Goal: Task Accomplishment & Management: Use online tool/utility

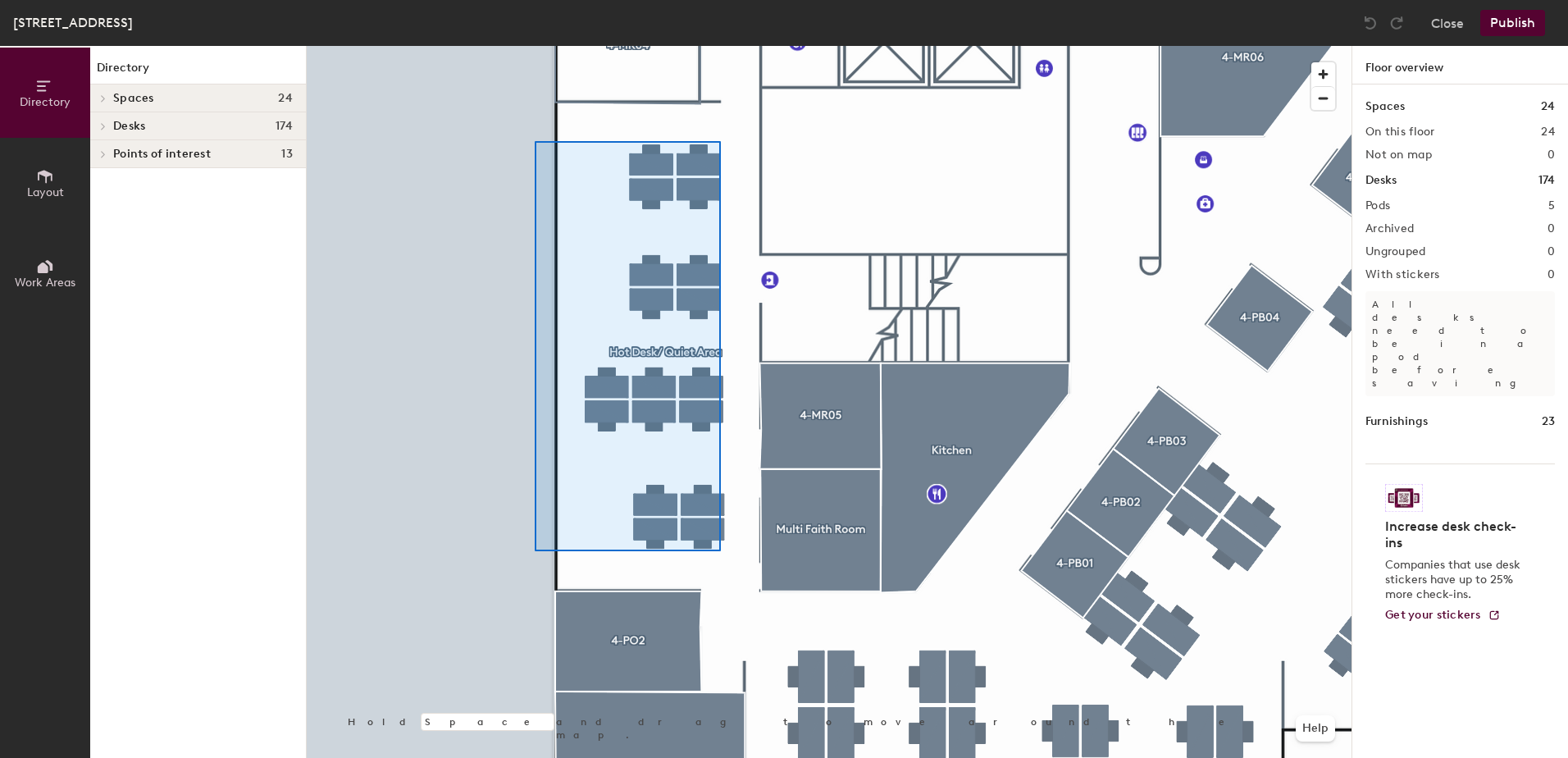
click at [535, 46] on div at bounding box center [829, 46] width 1045 height 0
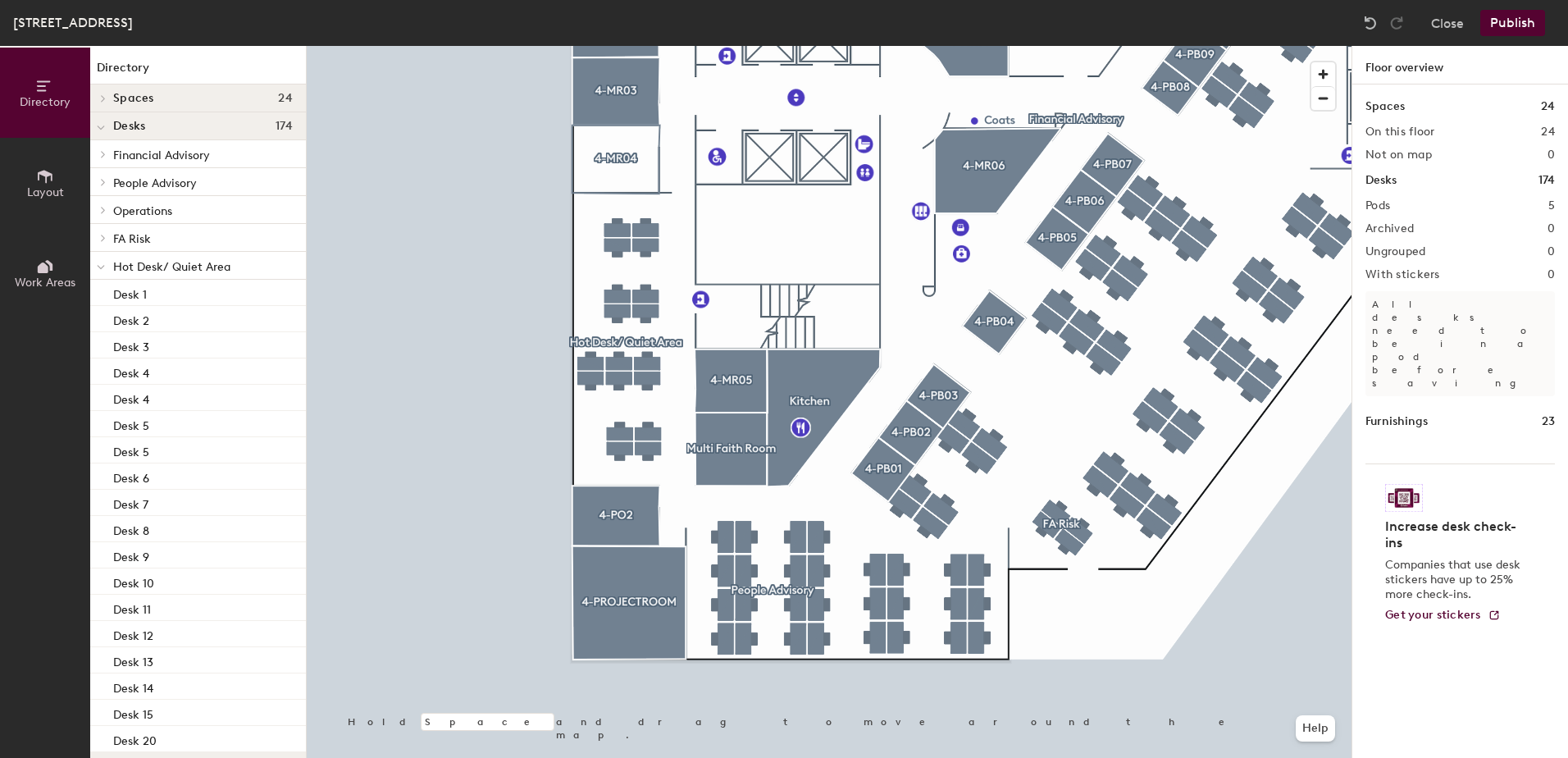
click at [1511, 32] on button "Publish" at bounding box center [1512, 23] width 65 height 26
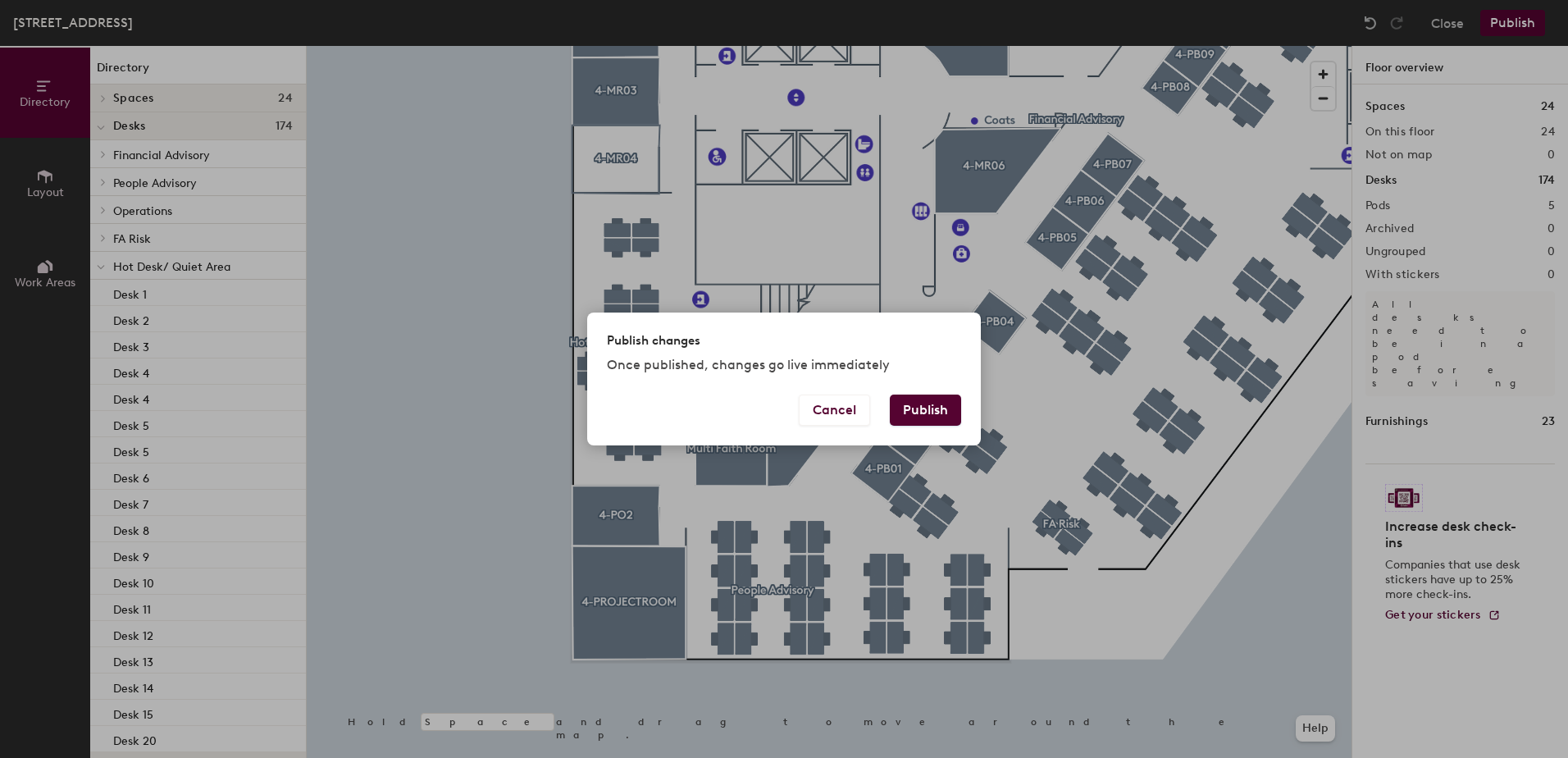
click at [929, 405] on button "Publish" at bounding box center [925, 411] width 71 height 31
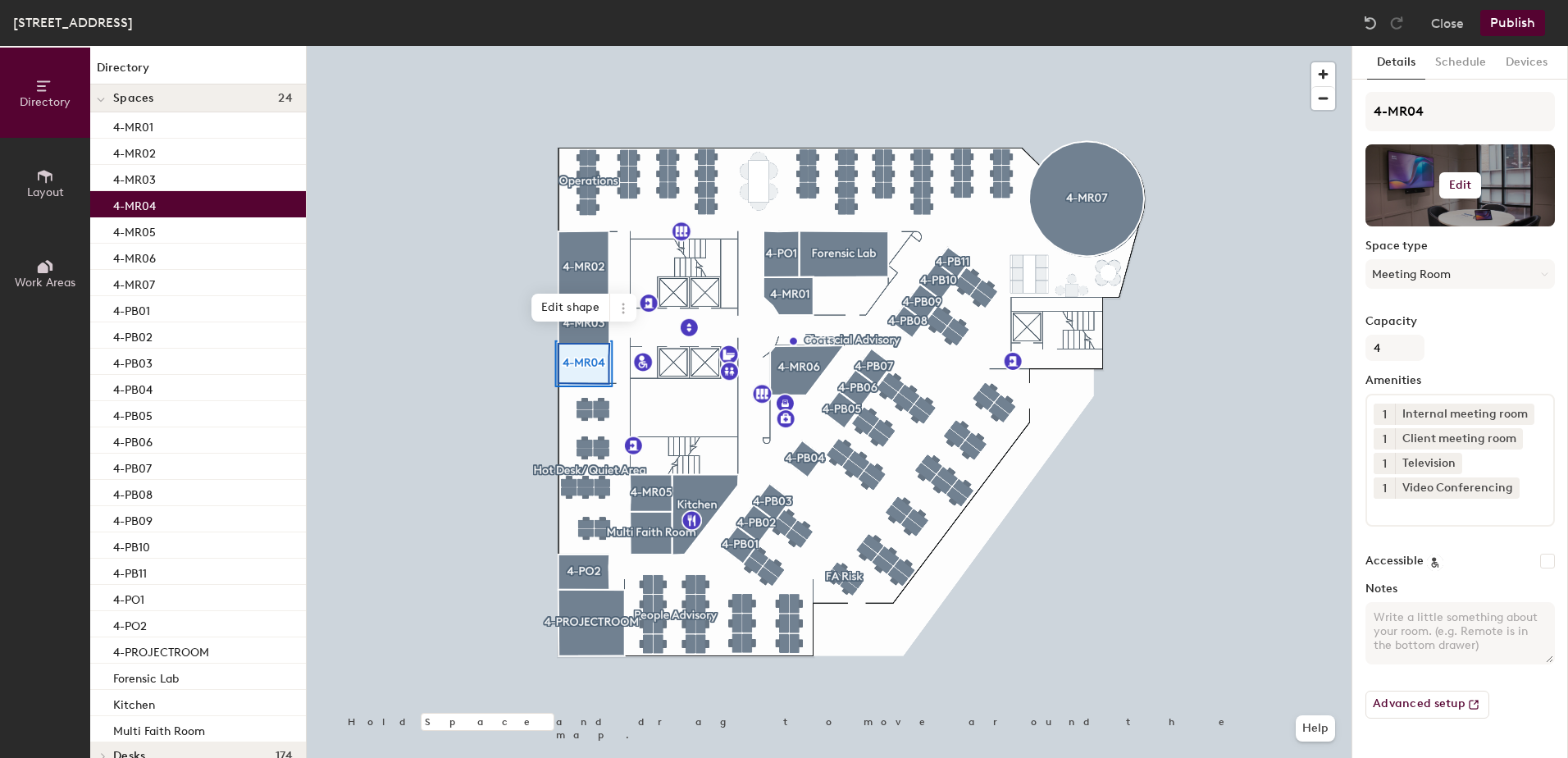
click at [1466, 184] on h6 "Edit" at bounding box center [1460, 185] width 23 height 13
click at [1401, 252] on span "Remove" at bounding box center [1460, 249] width 161 height 15
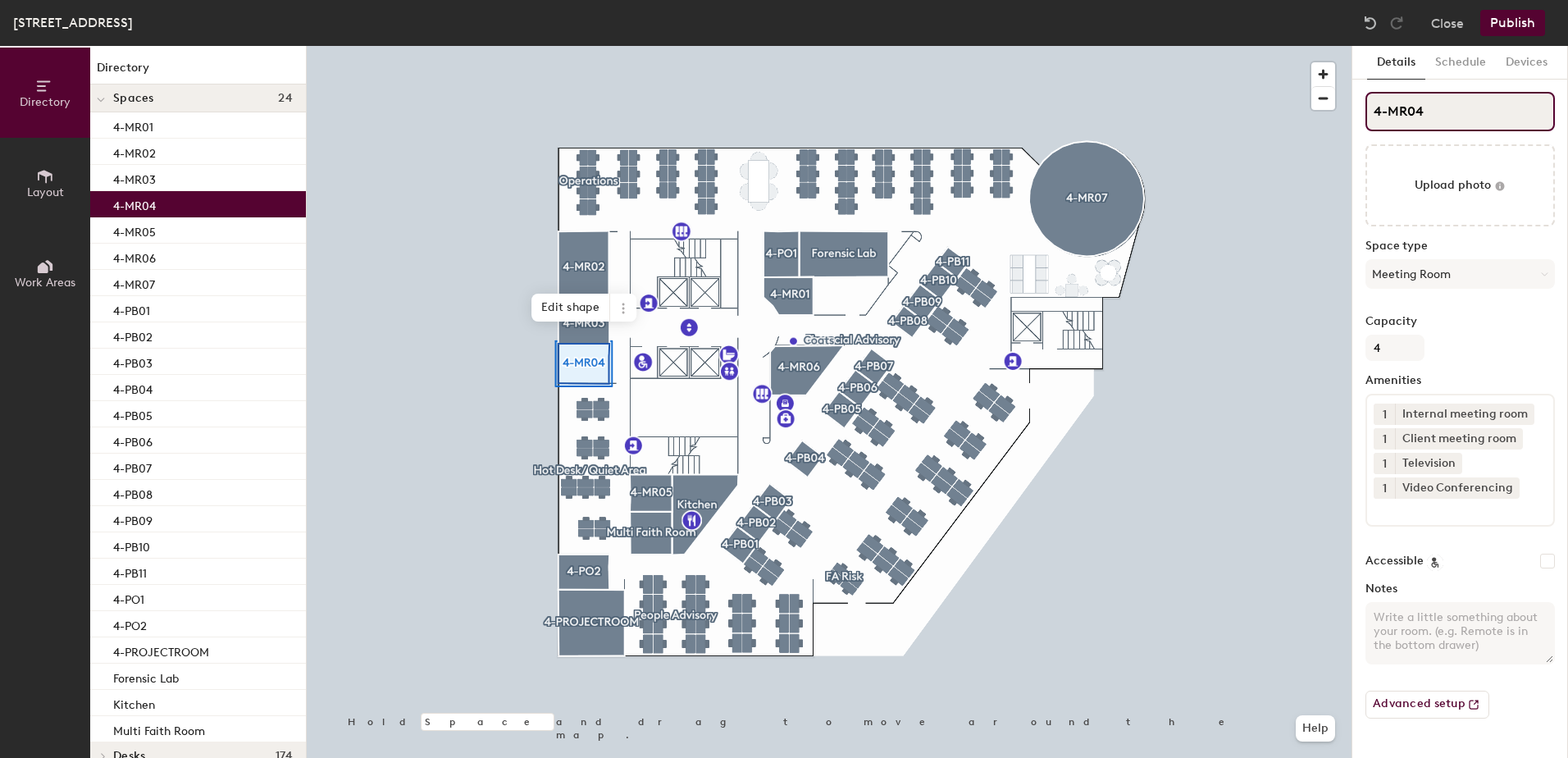
click at [1346, 113] on div "Directory Layout Work Areas Directory Spaces 24 4-MR01 4-MR02 4-MR03 4-MR04 4-M…" at bounding box center [784, 402] width 1568 height 712
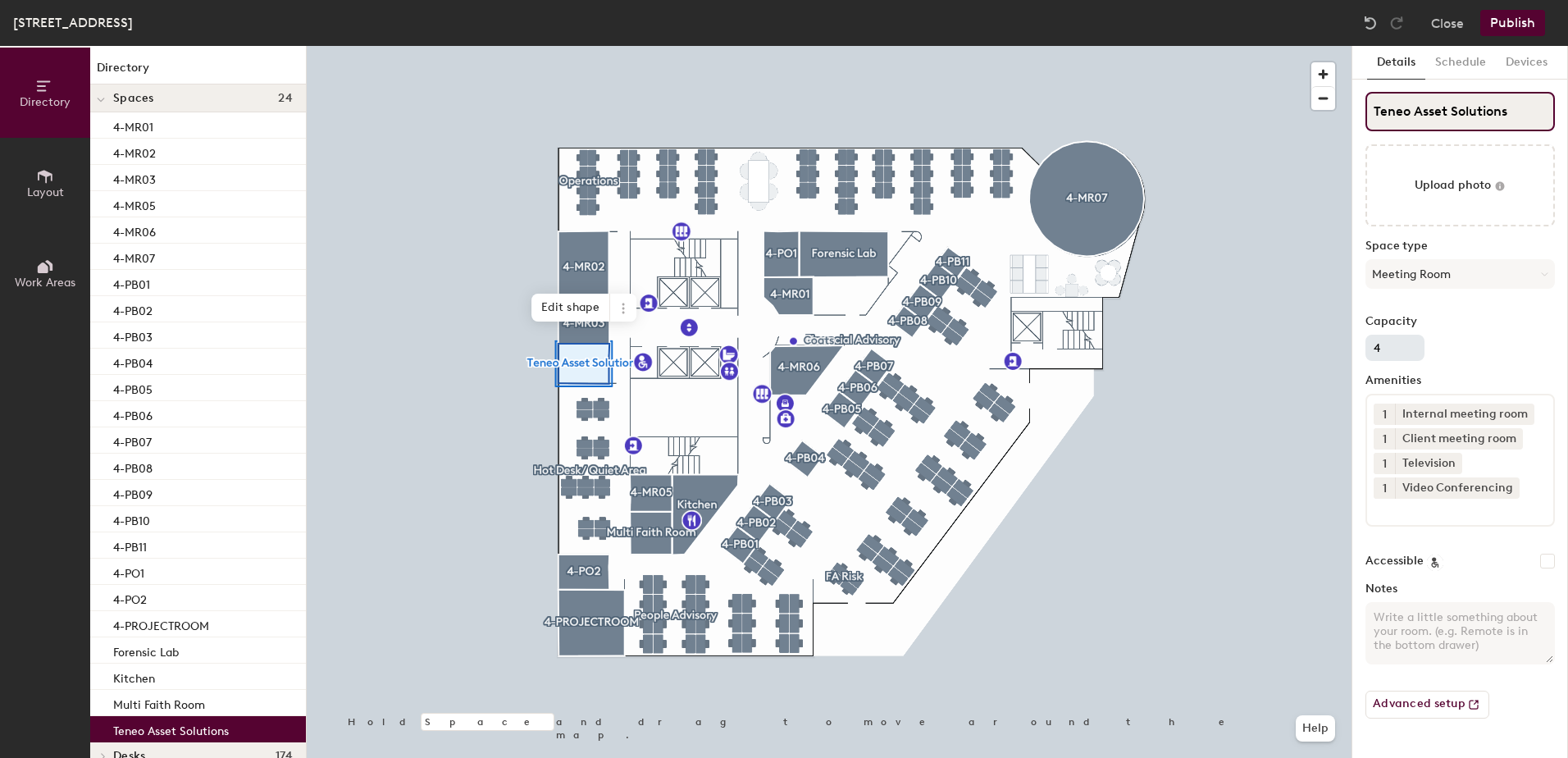
type input "Teneo Asset Solutions"
drag, startPoint x: 1383, startPoint y: 352, endPoint x: 1355, endPoint y: 352, distance: 28.0
click at [1355, 352] on div "Details Schedule Devices Teneo Asset Solutions Upload photo Space type Meeting …" at bounding box center [1460, 402] width 216 height 712
type input "3"
click at [1525, 412] on icon at bounding box center [1525, 413] width 11 height 11
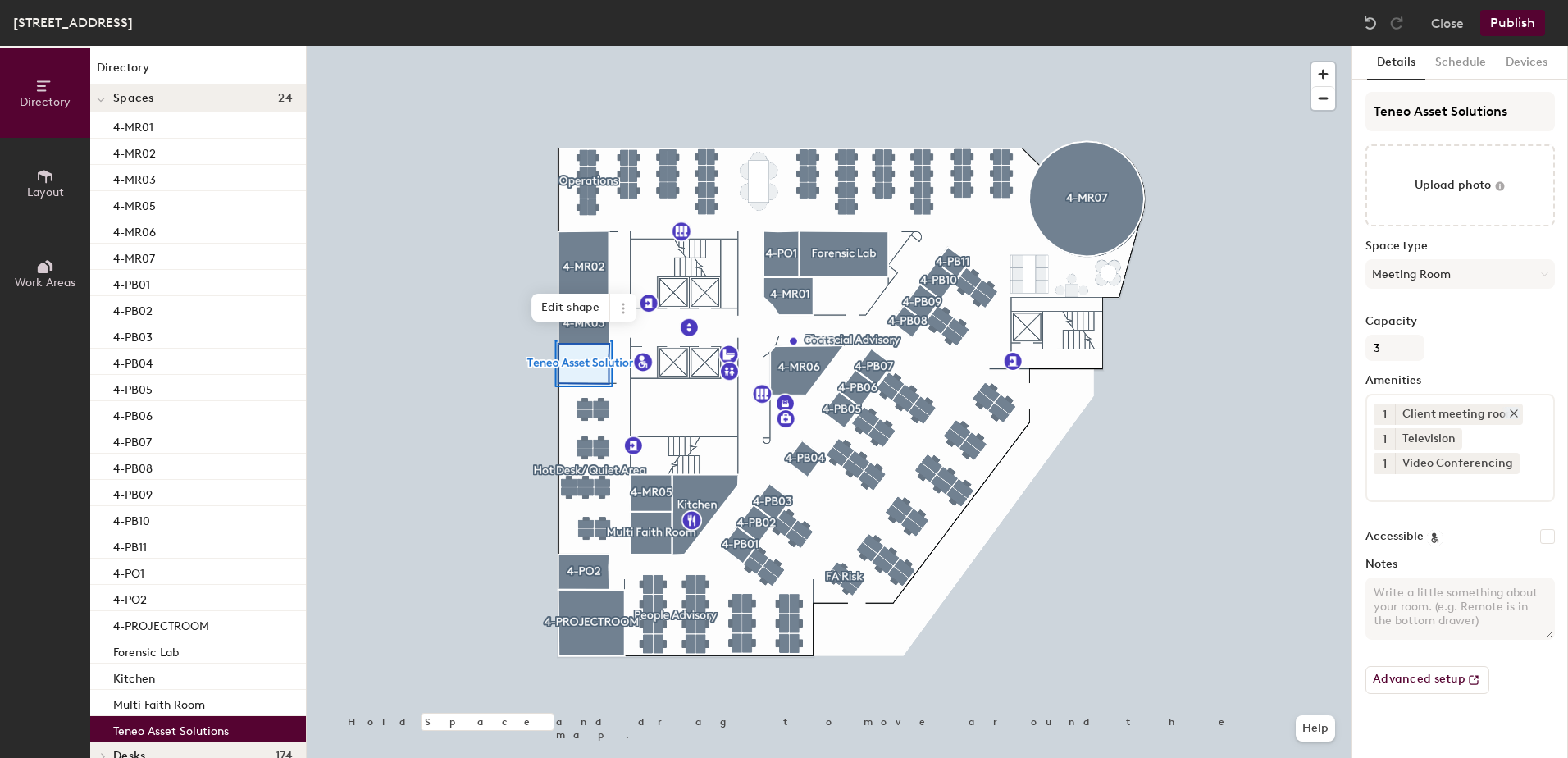
click at [1513, 412] on icon at bounding box center [1514, 413] width 7 height 7
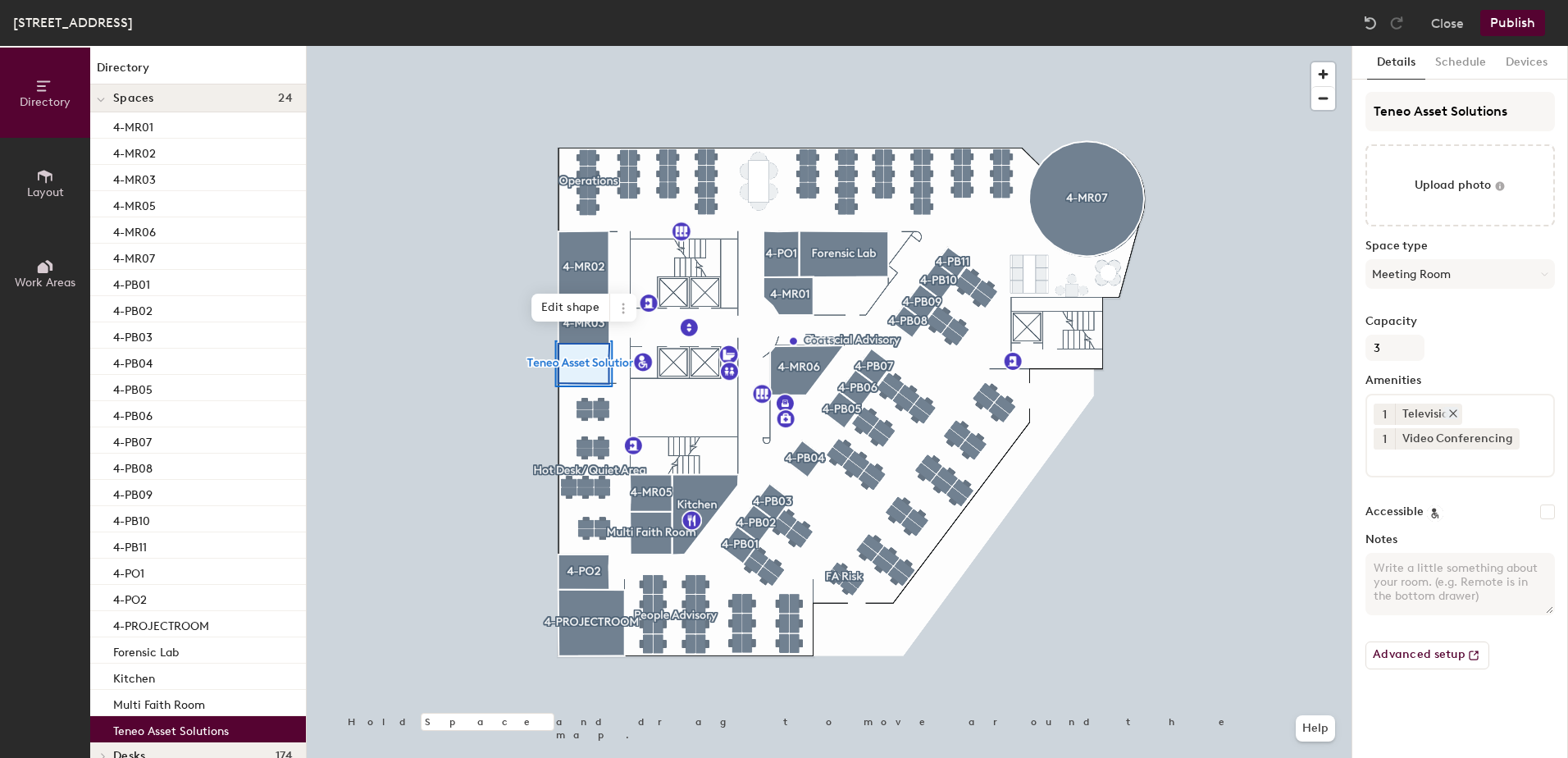
click at [1452, 412] on icon at bounding box center [1453, 413] width 7 height 7
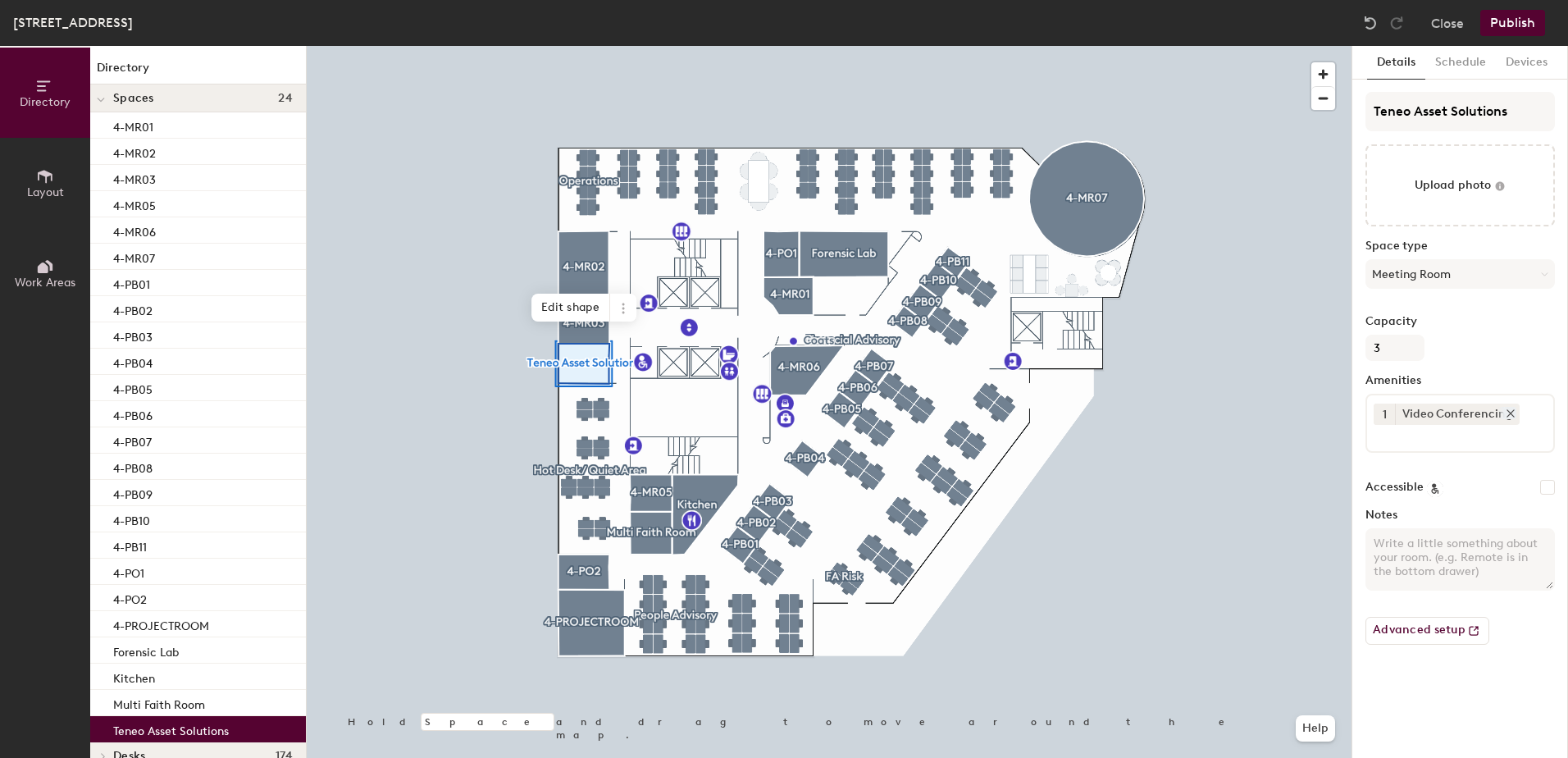
click at [1506, 413] on icon at bounding box center [1510, 413] width 11 height 11
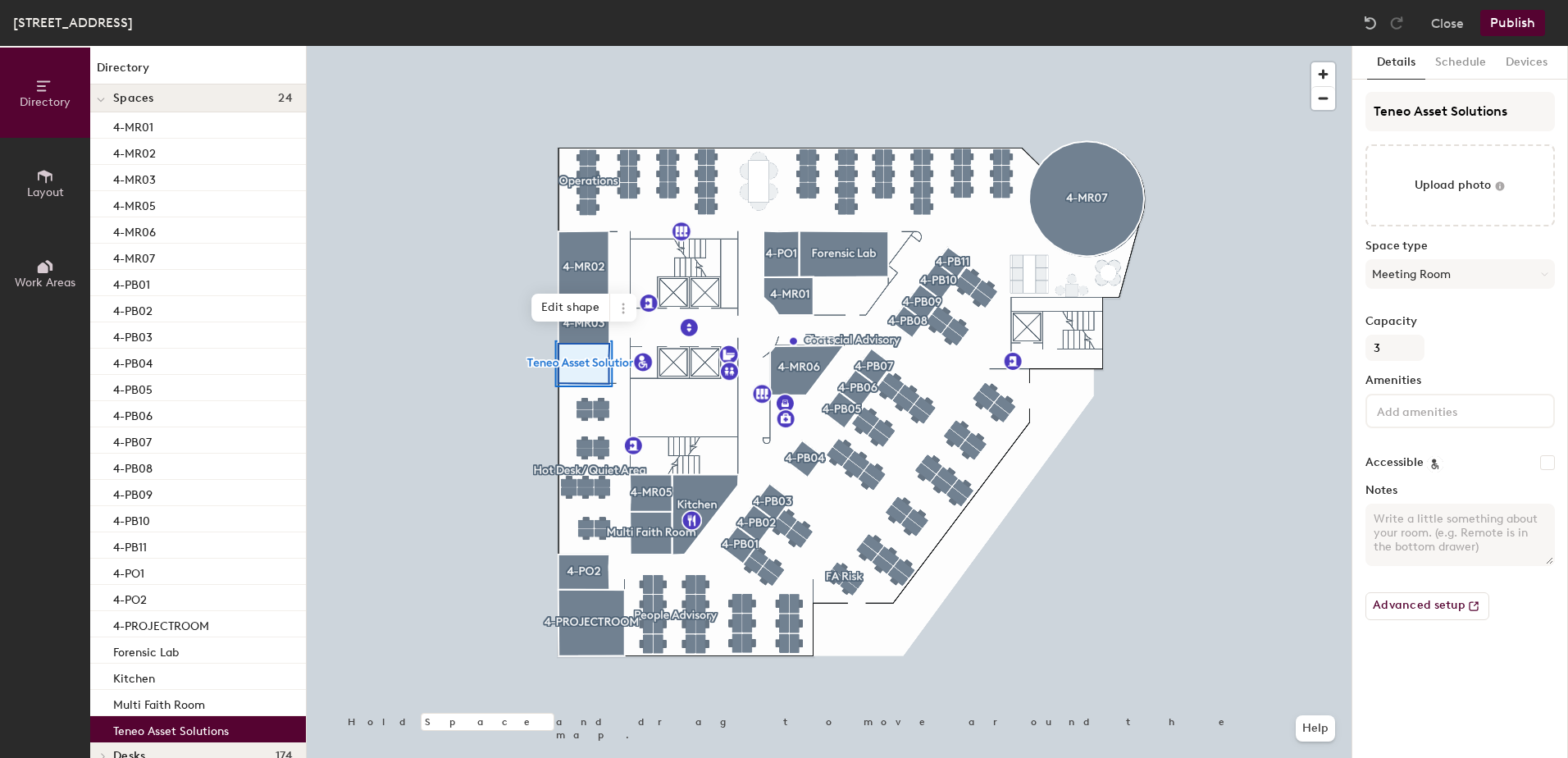
click at [1506, 413] on input at bounding box center [1447, 410] width 148 height 20
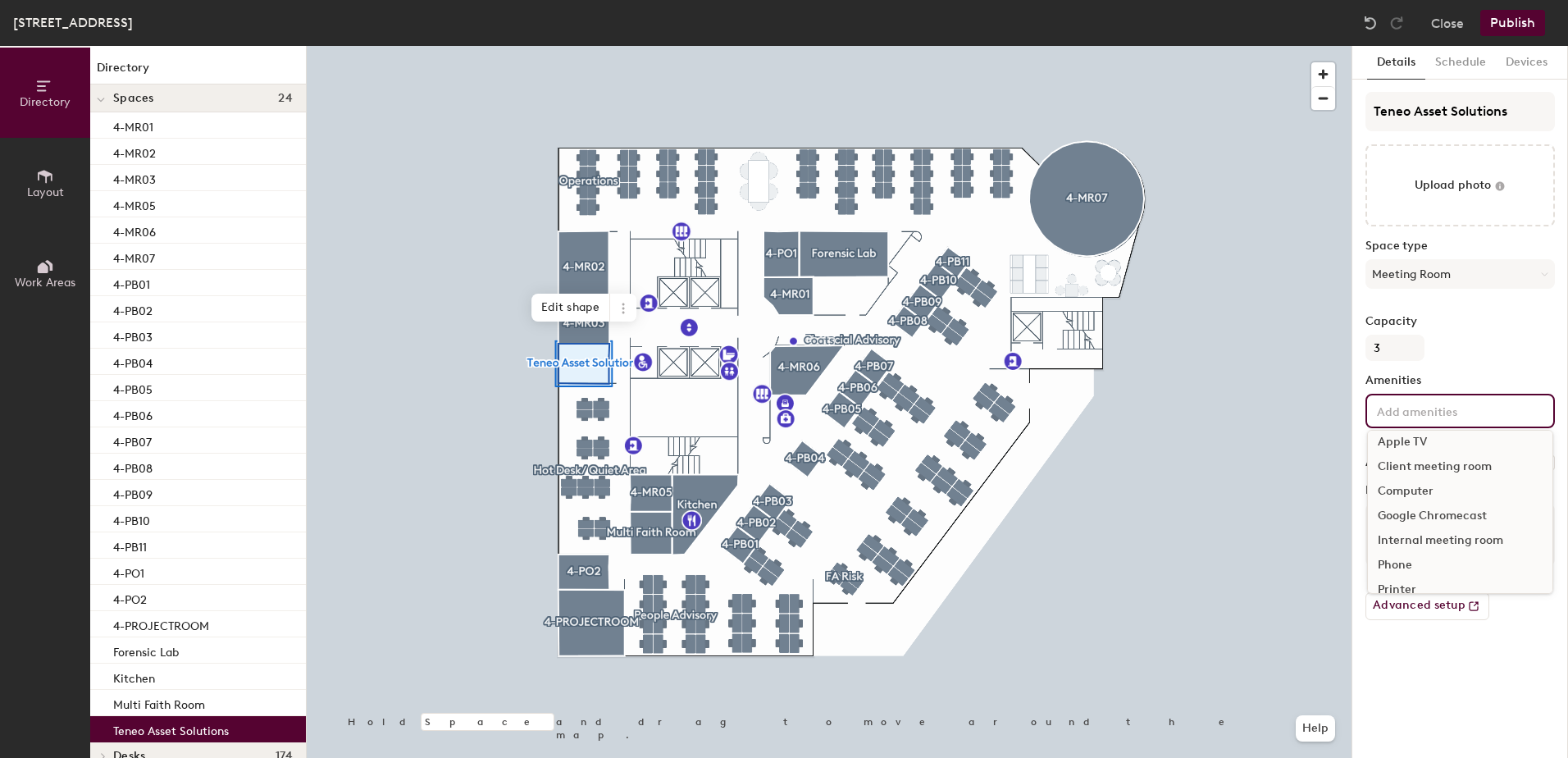
scroll to position [7, 0]
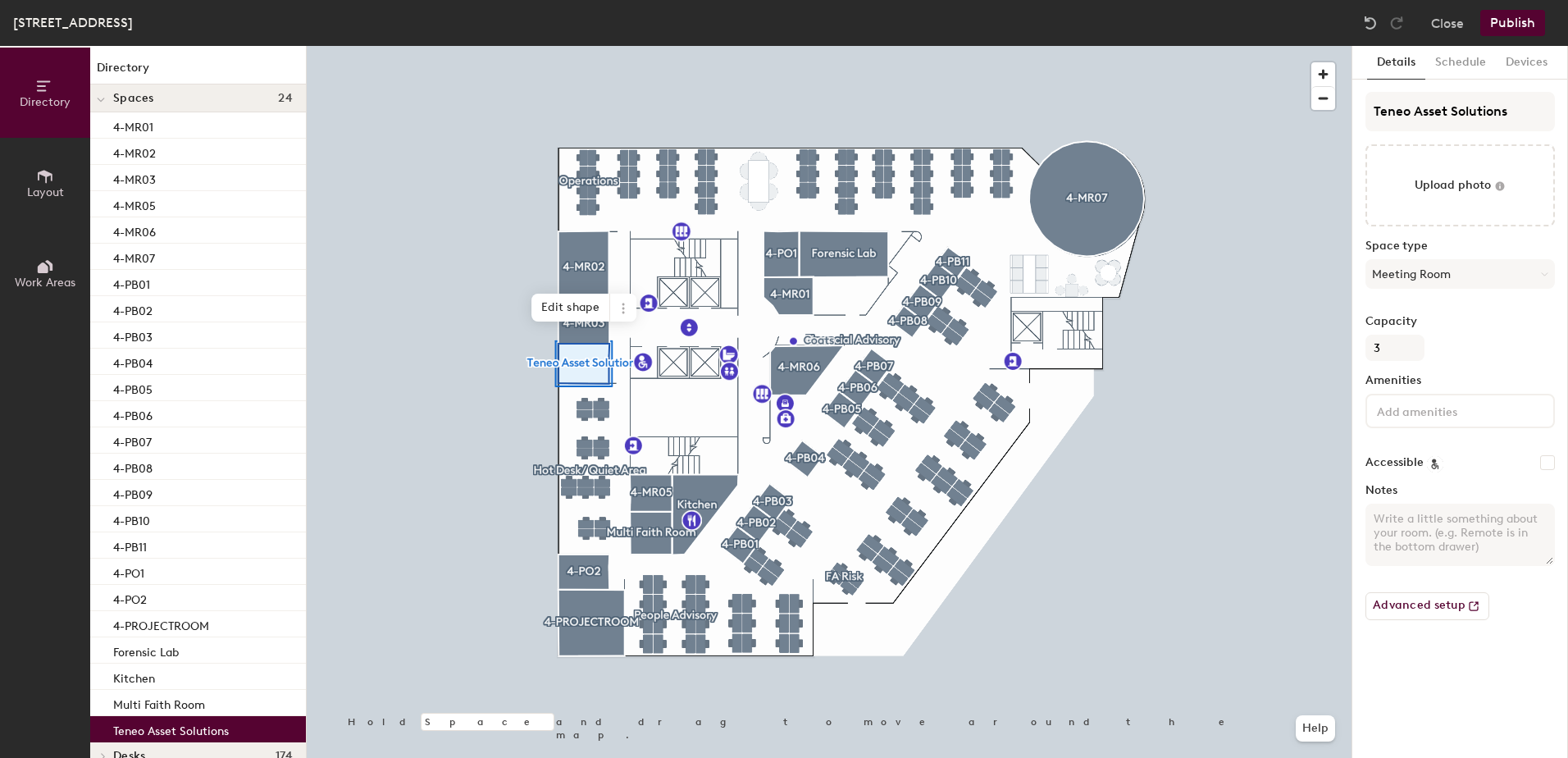
click at [1499, 336] on div "Capacity 3" at bounding box center [1460, 338] width 189 height 46
click at [1547, 269] on button "Meeting Room" at bounding box center [1460, 274] width 189 height 30
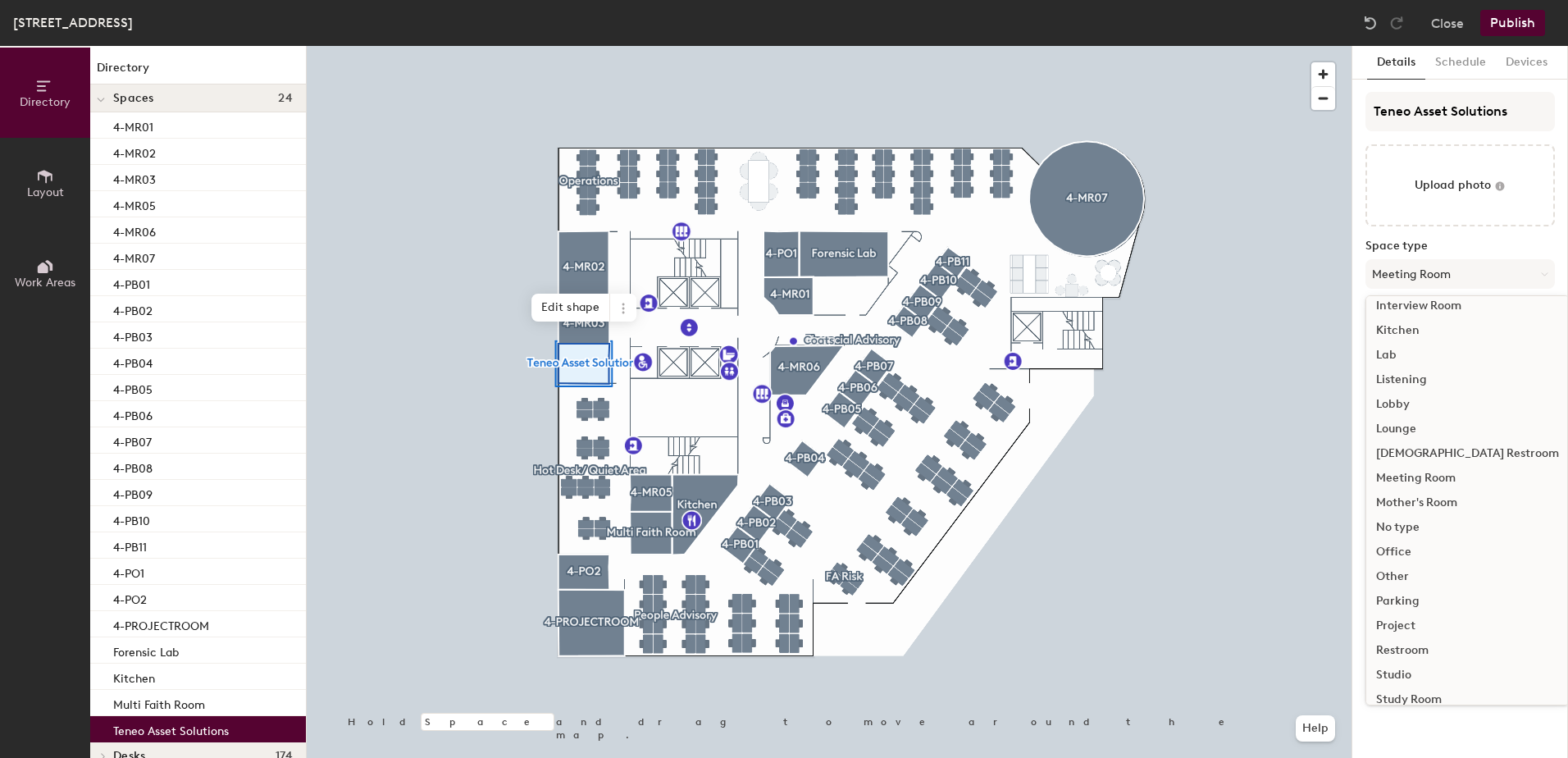
scroll to position [367, 0]
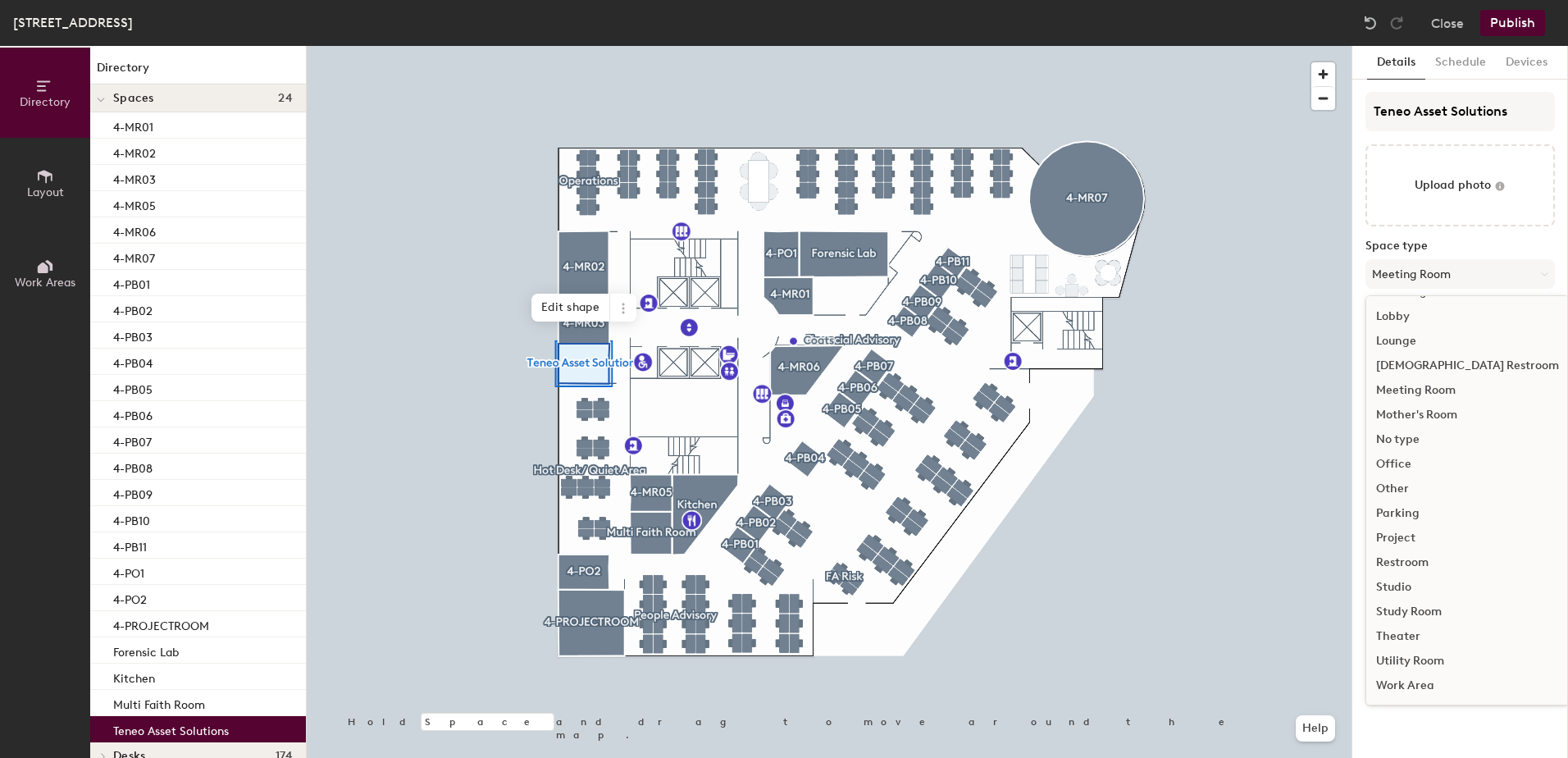
click at [1419, 683] on div "Work Area" at bounding box center [1466, 686] width 202 height 24
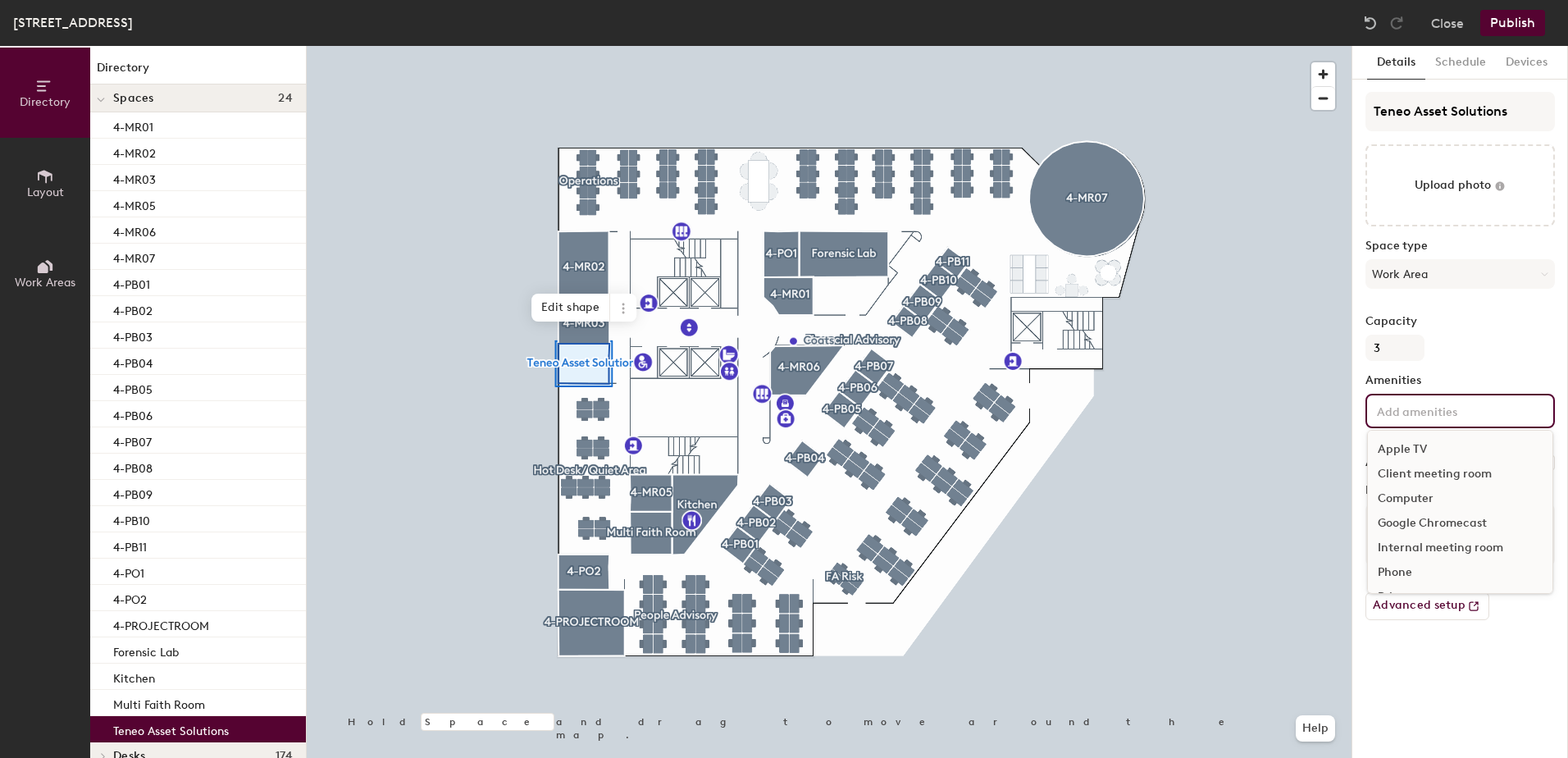
click at [1422, 403] on input at bounding box center [1447, 410] width 148 height 20
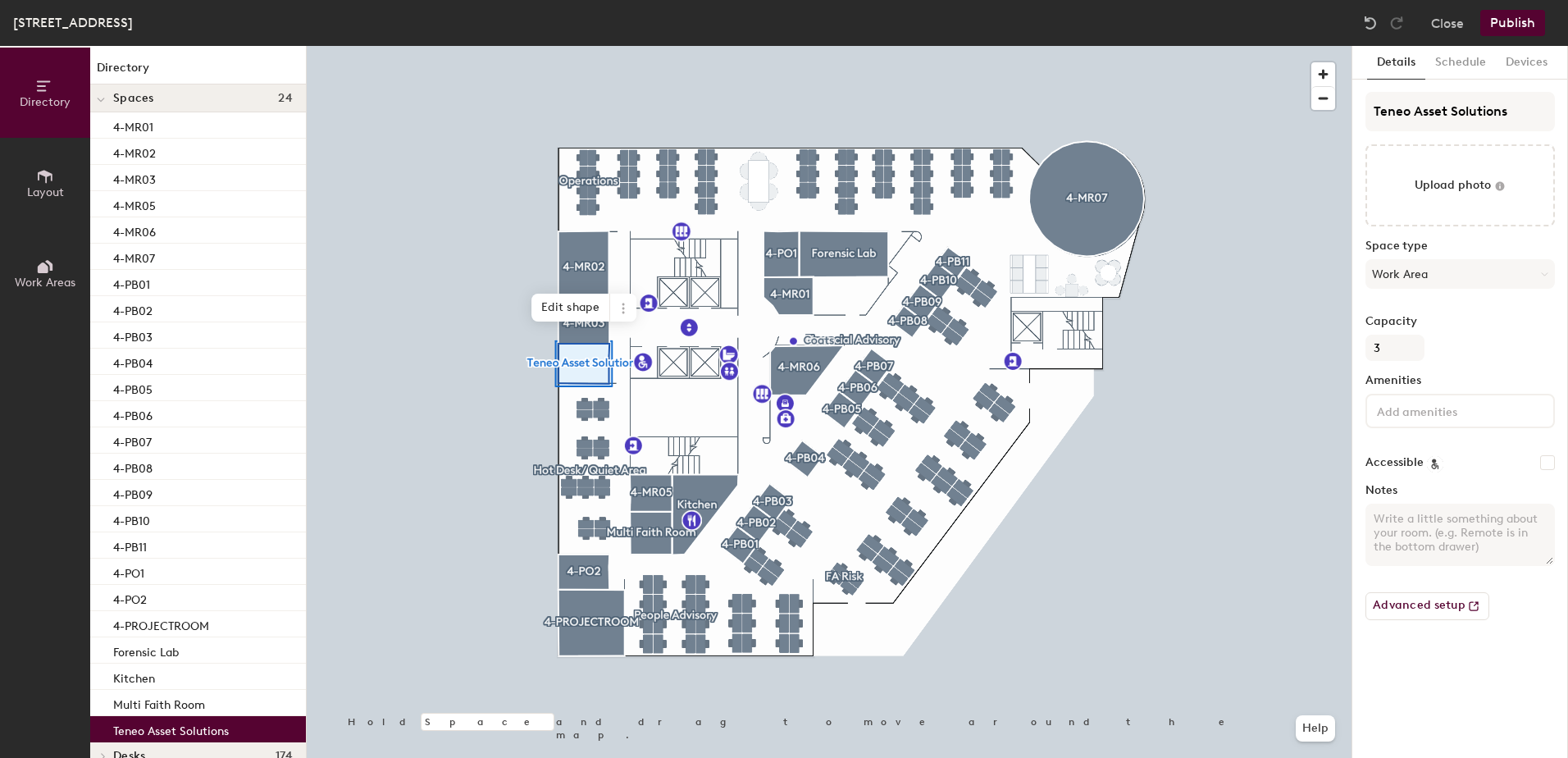
click at [1473, 356] on div "Capacity 3" at bounding box center [1460, 338] width 189 height 46
click at [1512, 17] on button "Publish" at bounding box center [1512, 23] width 65 height 26
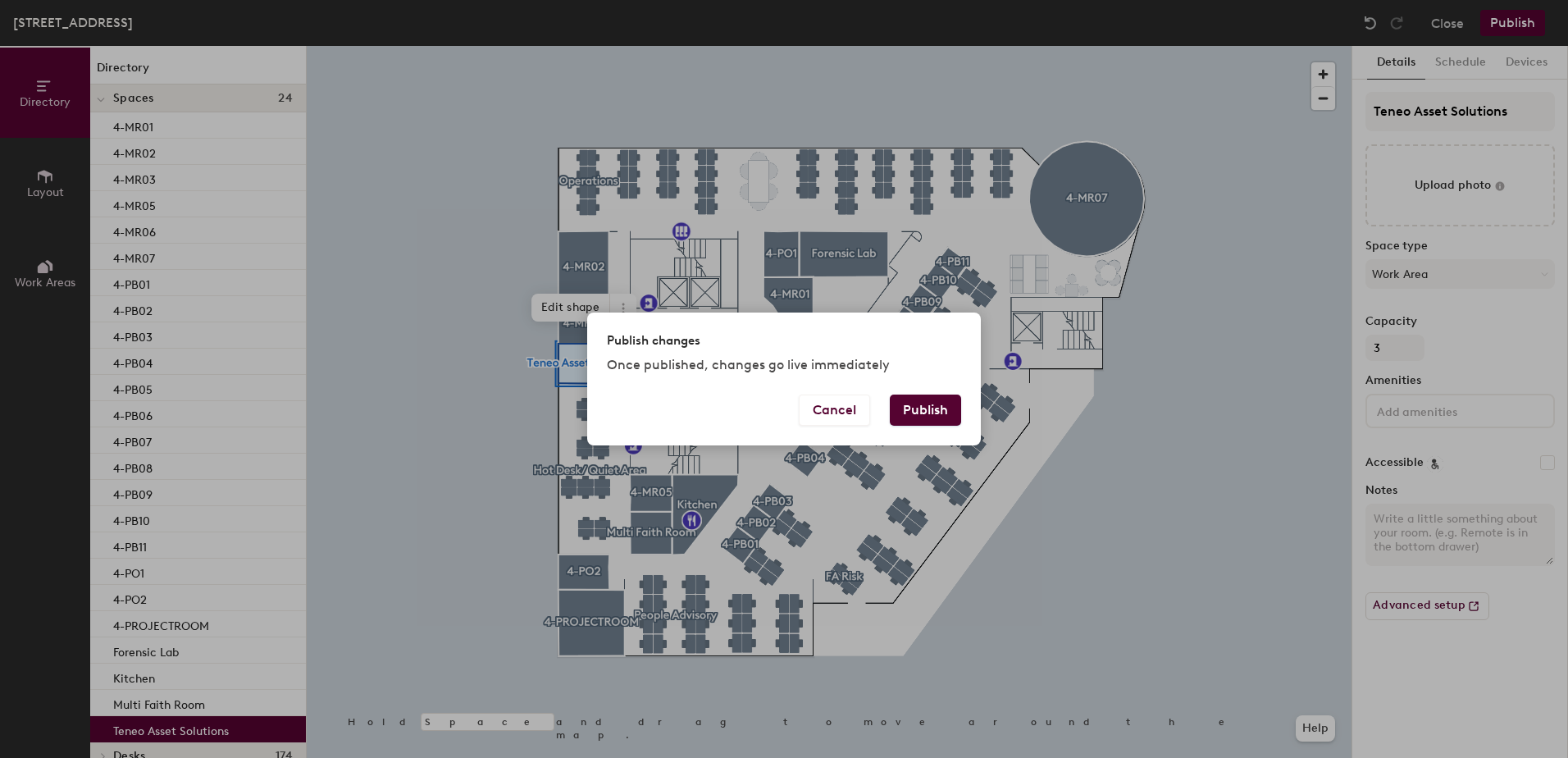
click at [919, 406] on button "Publish" at bounding box center [925, 411] width 71 height 31
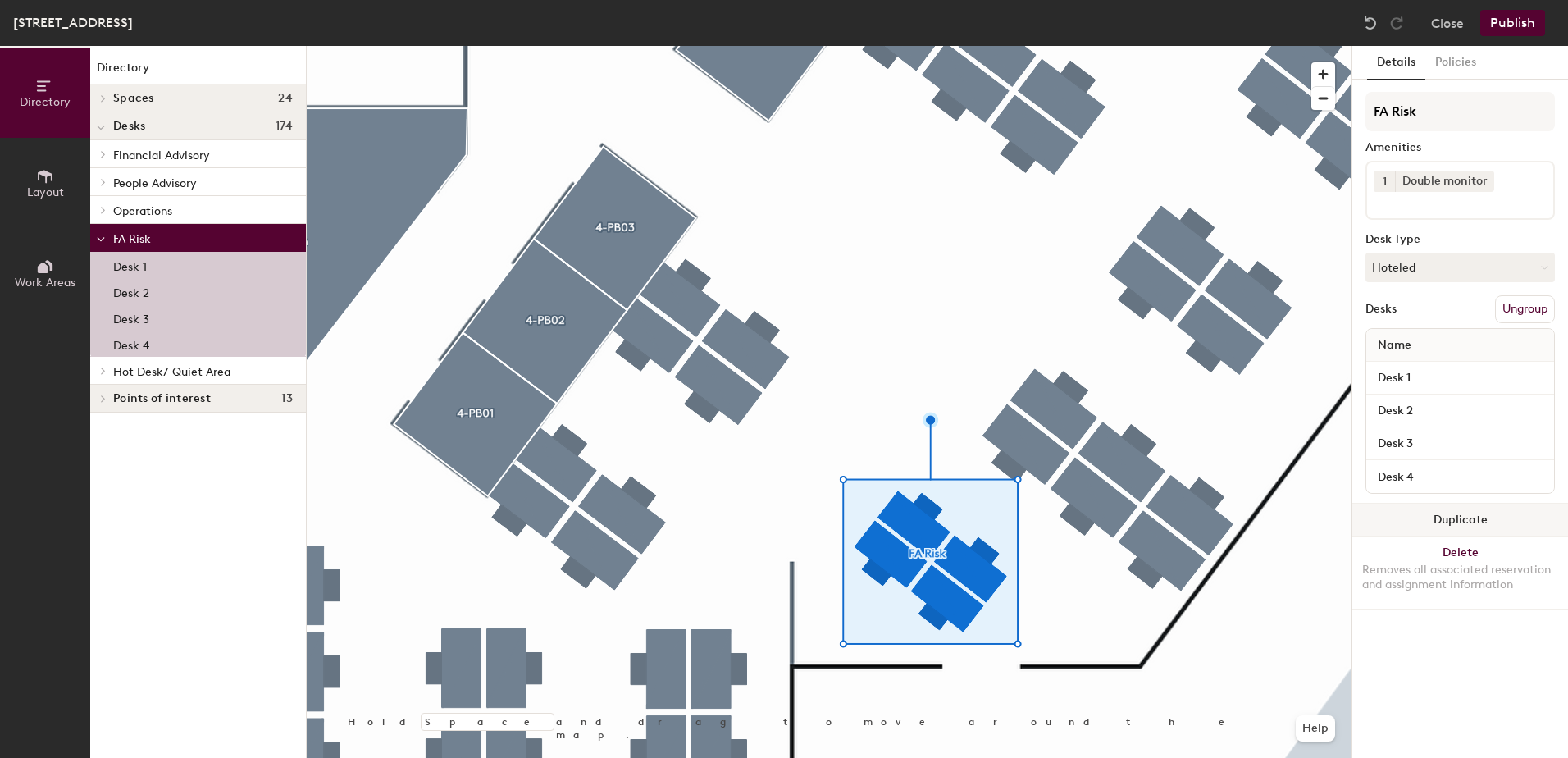
click at [1464, 517] on button "Duplicate" at bounding box center [1460, 520] width 216 height 33
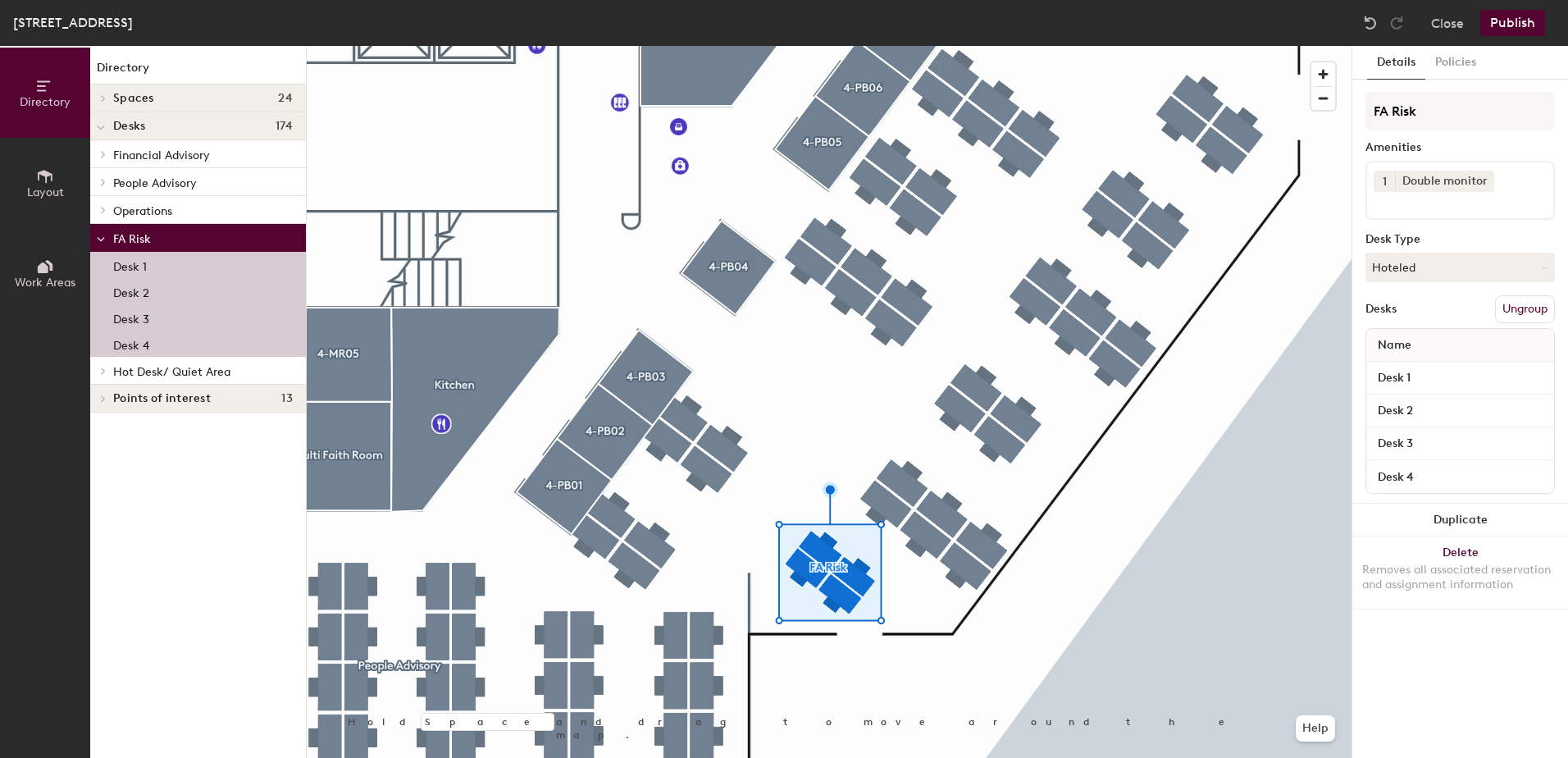
click at [52, 194] on span "Layout" at bounding box center [45, 193] width 37 height 14
